Goal: Task Accomplishment & Management: Manage account settings

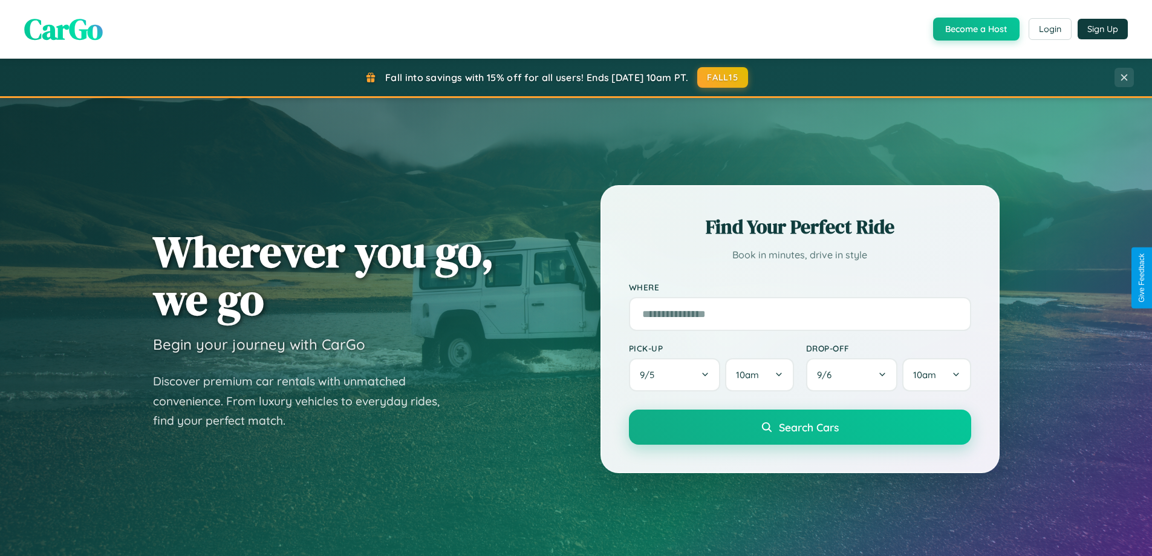
scroll to position [521, 0]
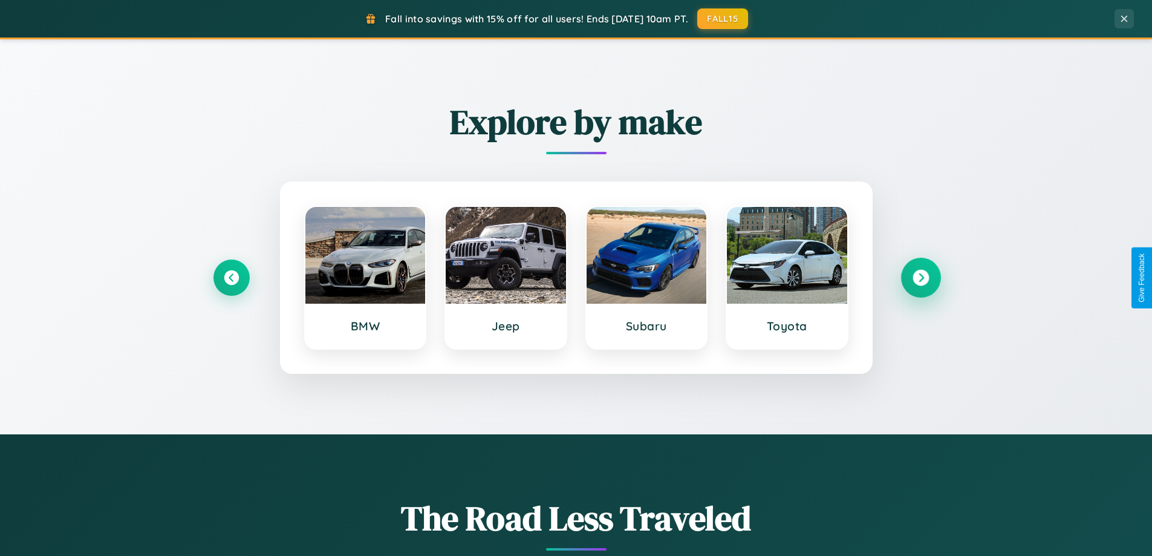
click at [920, 278] on icon at bounding box center [920, 278] width 16 height 16
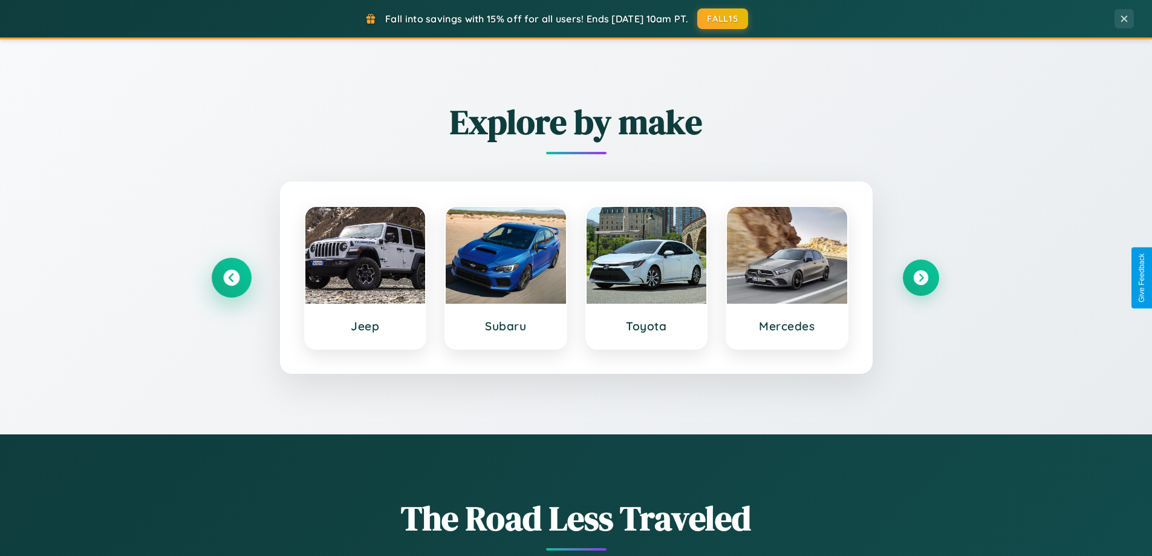
click at [231, 278] on icon at bounding box center [231, 278] width 16 height 16
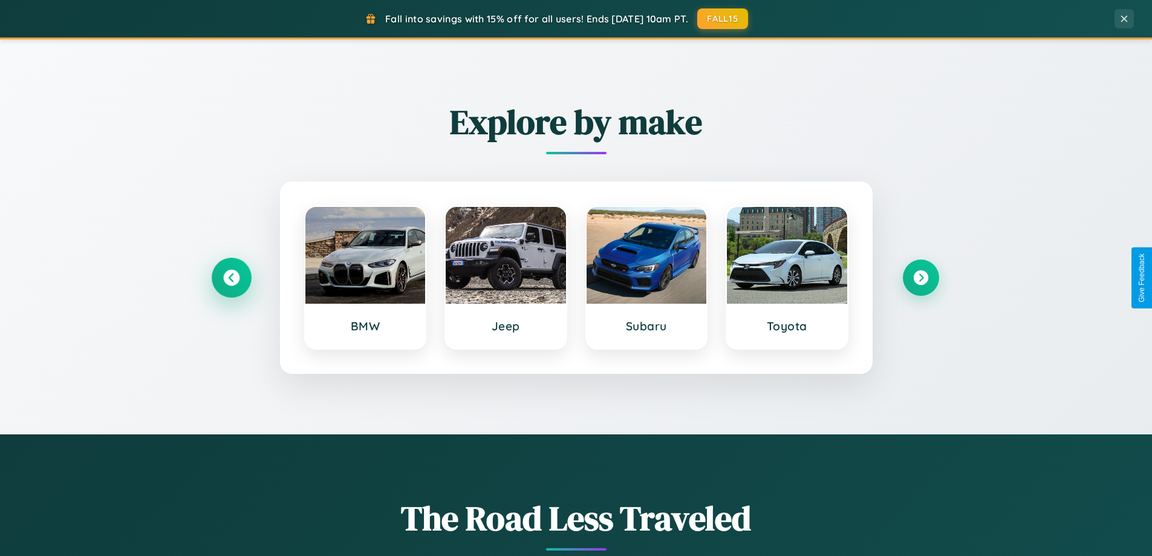
click at [231, 278] on icon at bounding box center [231, 278] width 16 height 16
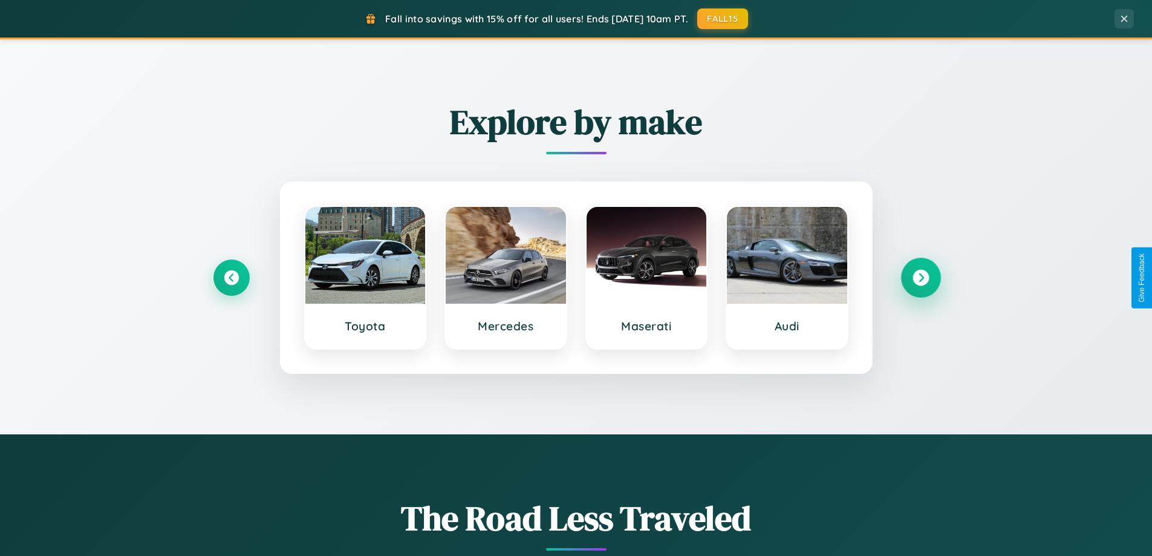
click at [920, 278] on icon at bounding box center [920, 278] width 16 height 16
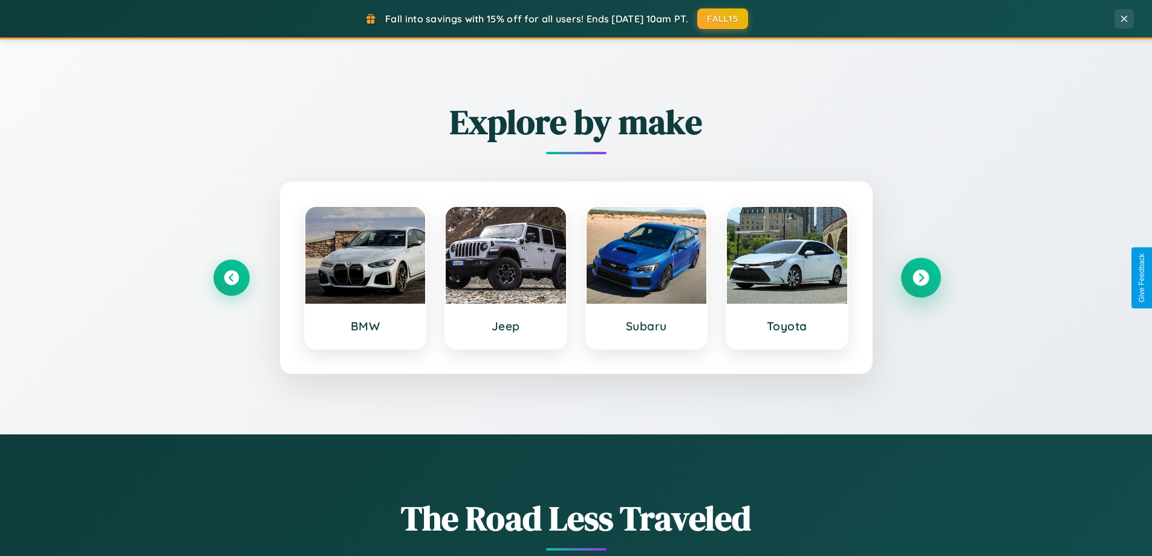
click at [920, 278] on icon at bounding box center [920, 278] width 16 height 16
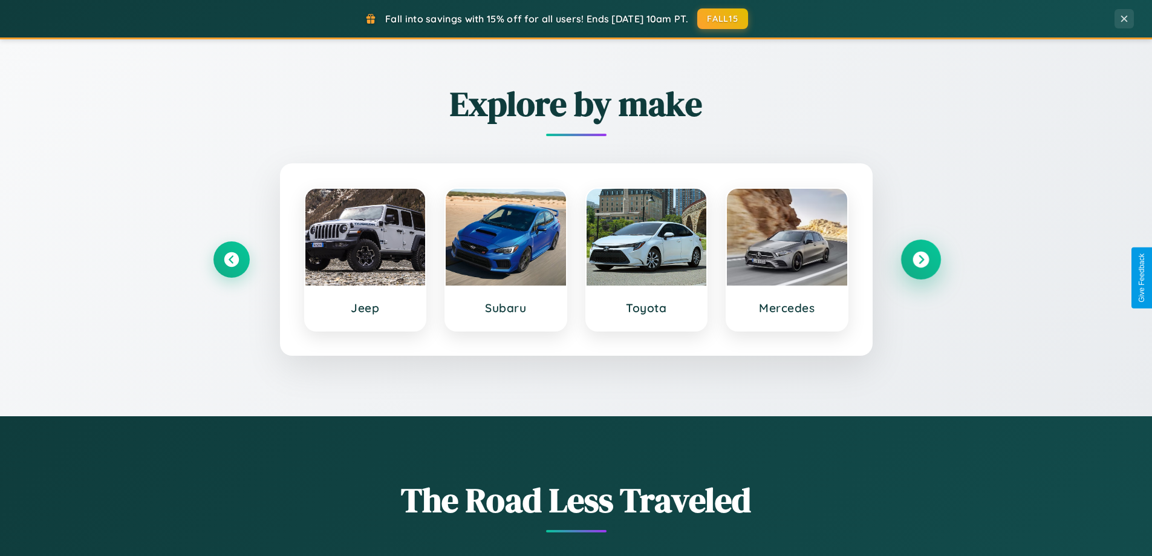
scroll to position [2327, 0]
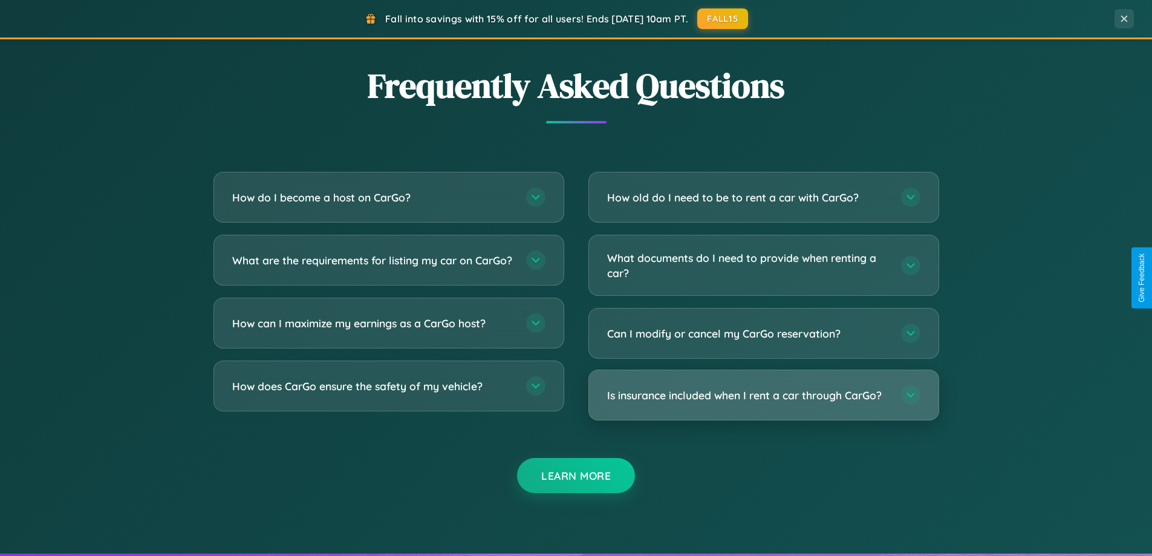
click at [763, 395] on h3 "Is insurance included when I rent a car through CarGo?" at bounding box center [748, 395] width 282 height 15
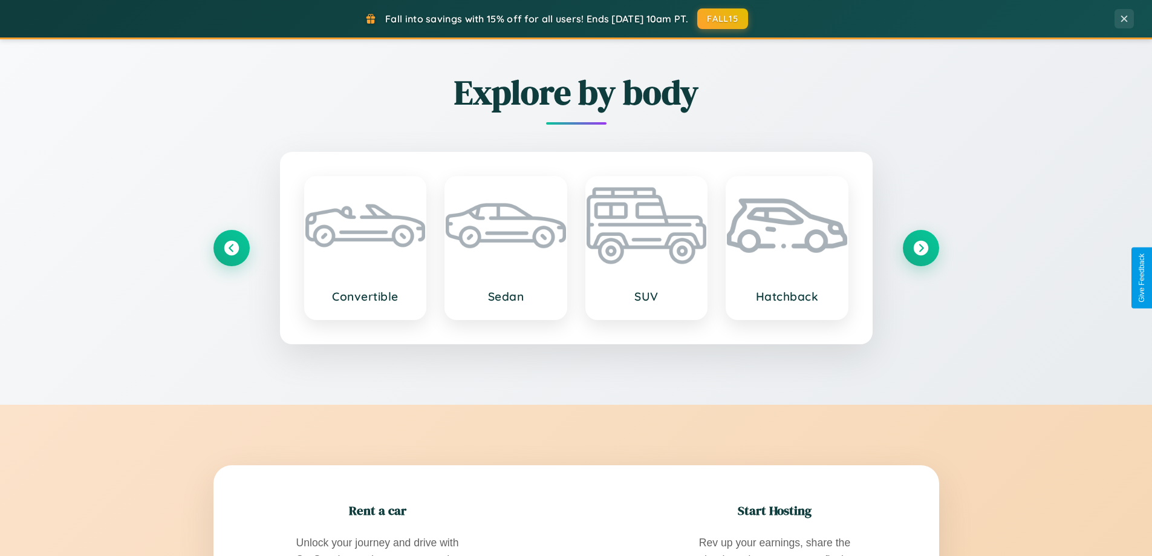
scroll to position [0, 0]
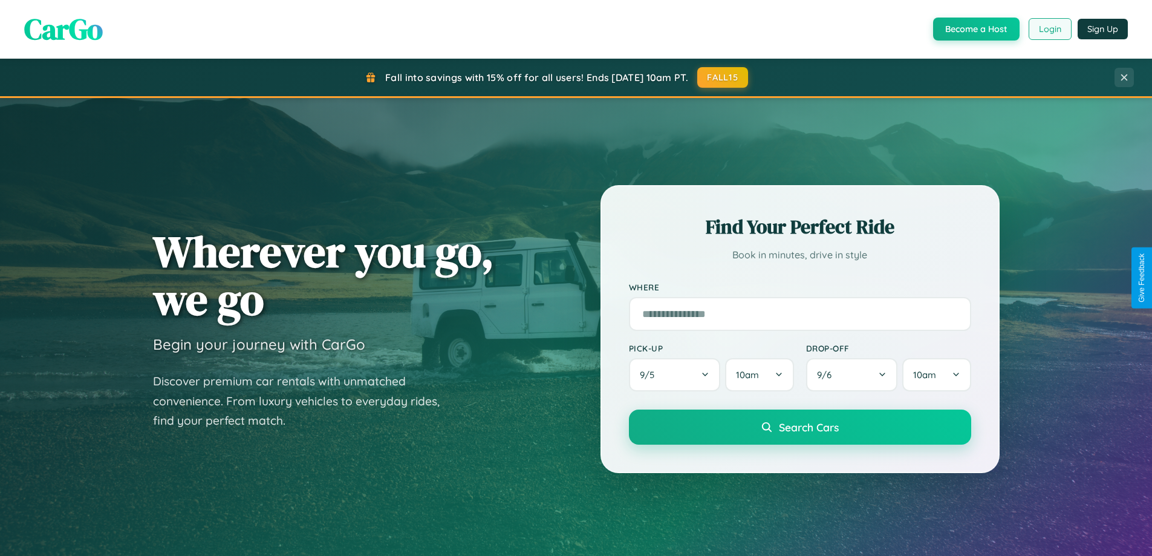
click at [1049, 29] on button "Login" at bounding box center [1050, 29] width 43 height 22
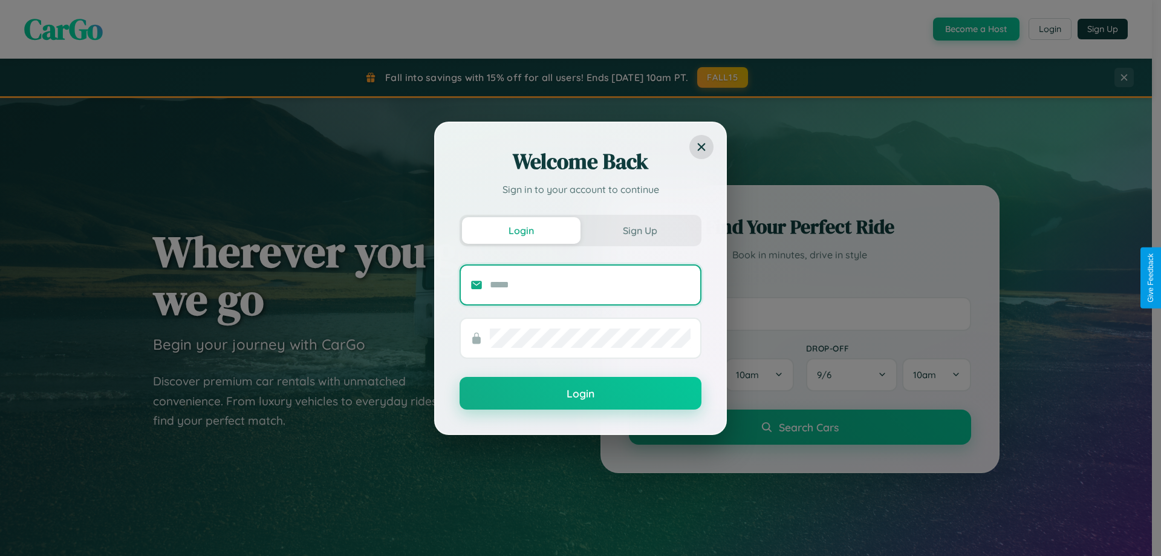
click at [590, 284] on input "text" at bounding box center [590, 284] width 201 height 19
type input "**********"
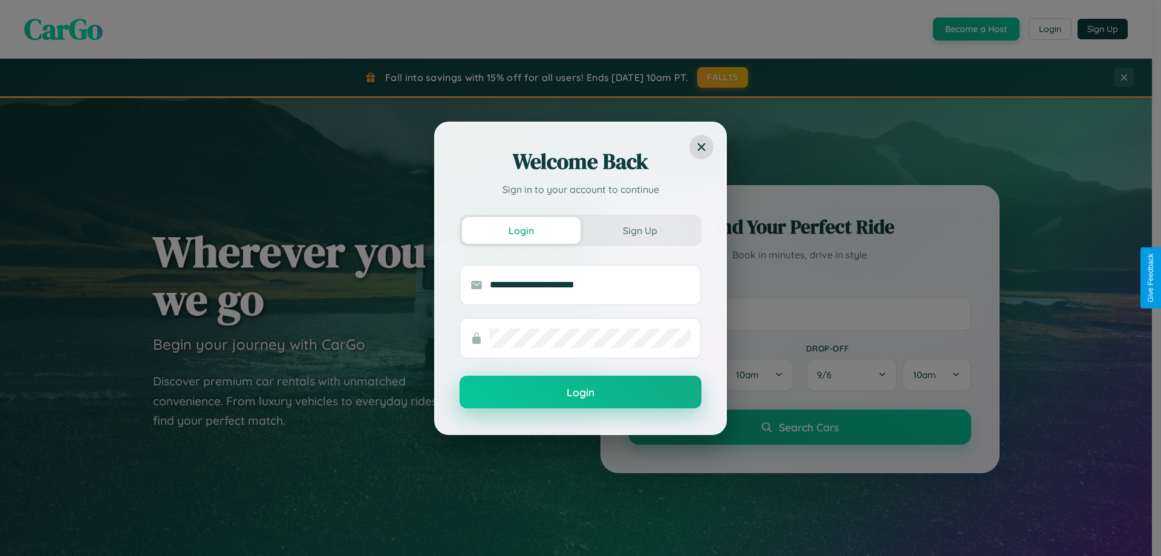
click at [580, 392] on button "Login" at bounding box center [581, 391] width 242 height 33
